Goal: Check status

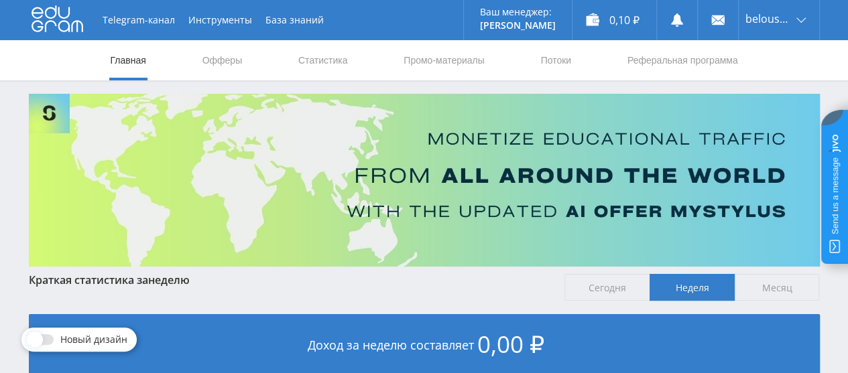
click at [588, 19] on div "0,10 ₽" at bounding box center [614, 20] width 84 height 40
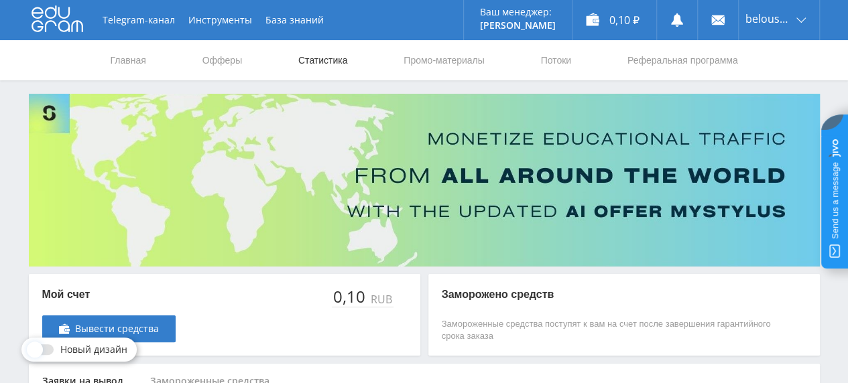
click at [345, 54] on link "Статистика" at bounding box center [323, 60] width 52 height 40
